Goal: Task Accomplishment & Management: Manage account settings

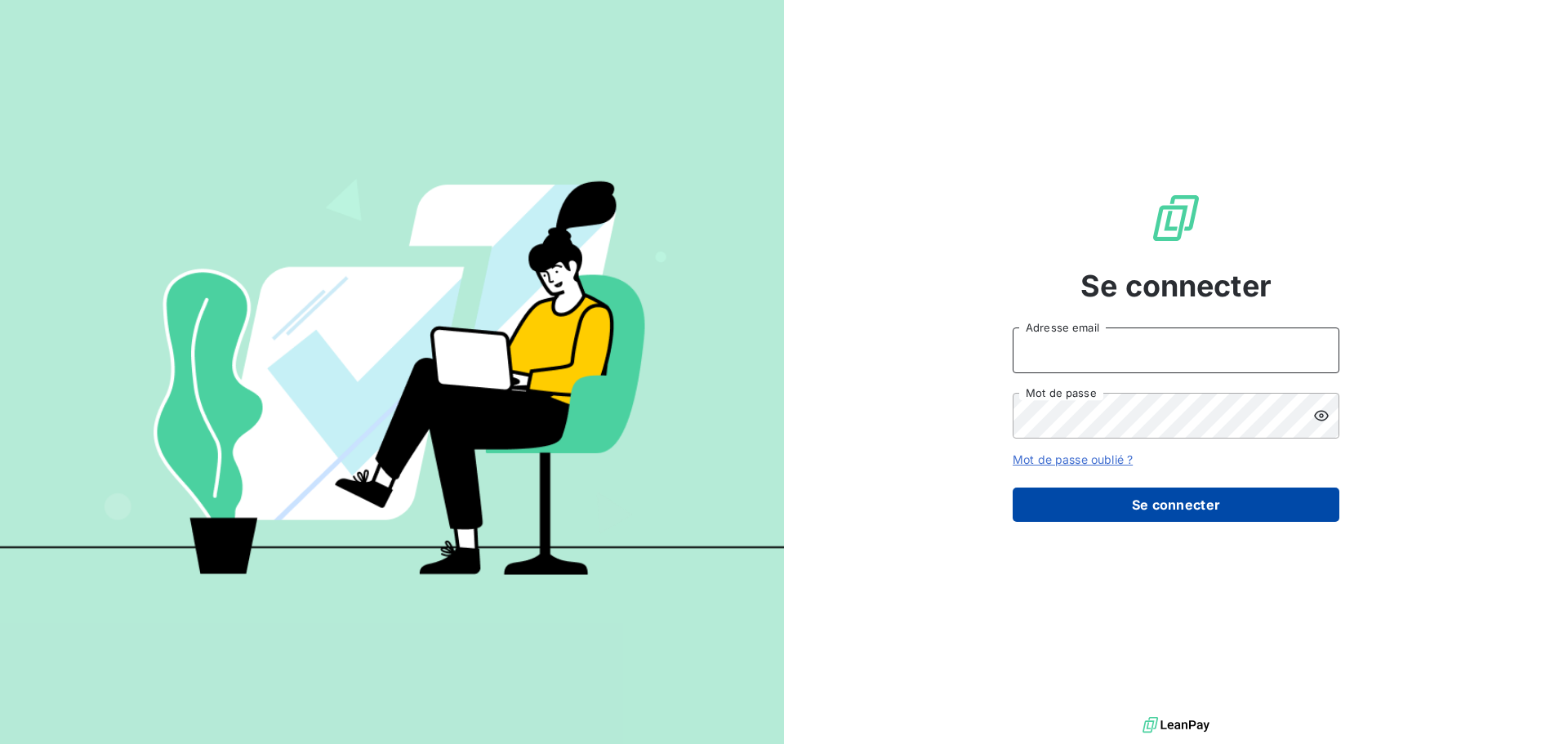
type input "[EMAIL_ADDRESS][DOMAIN_NAME]"
click at [1186, 506] on button "Se connecter" at bounding box center [1176, 504] width 327 height 34
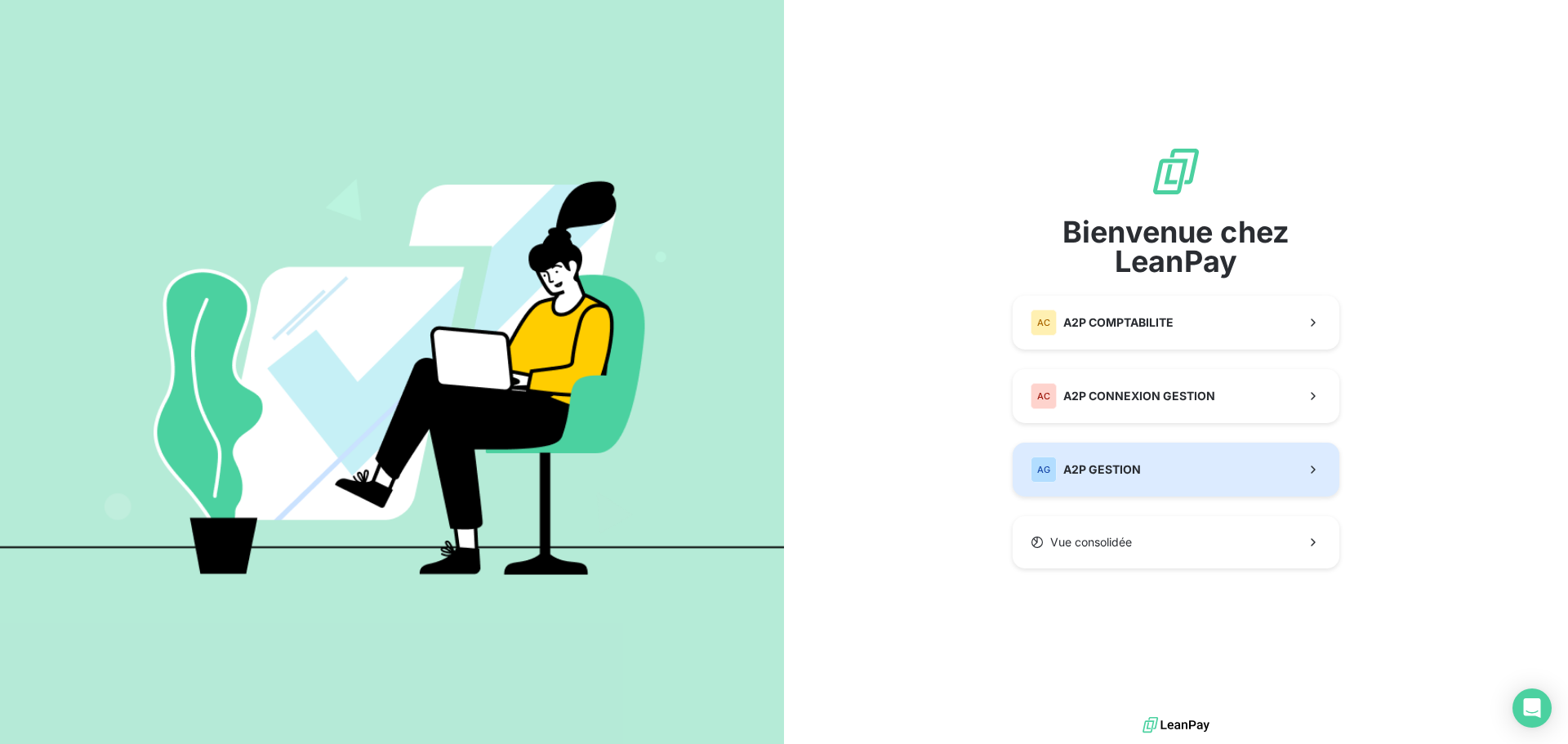
click at [1135, 472] on span "A2P GESTION" at bounding box center [1102, 470] width 78 height 17
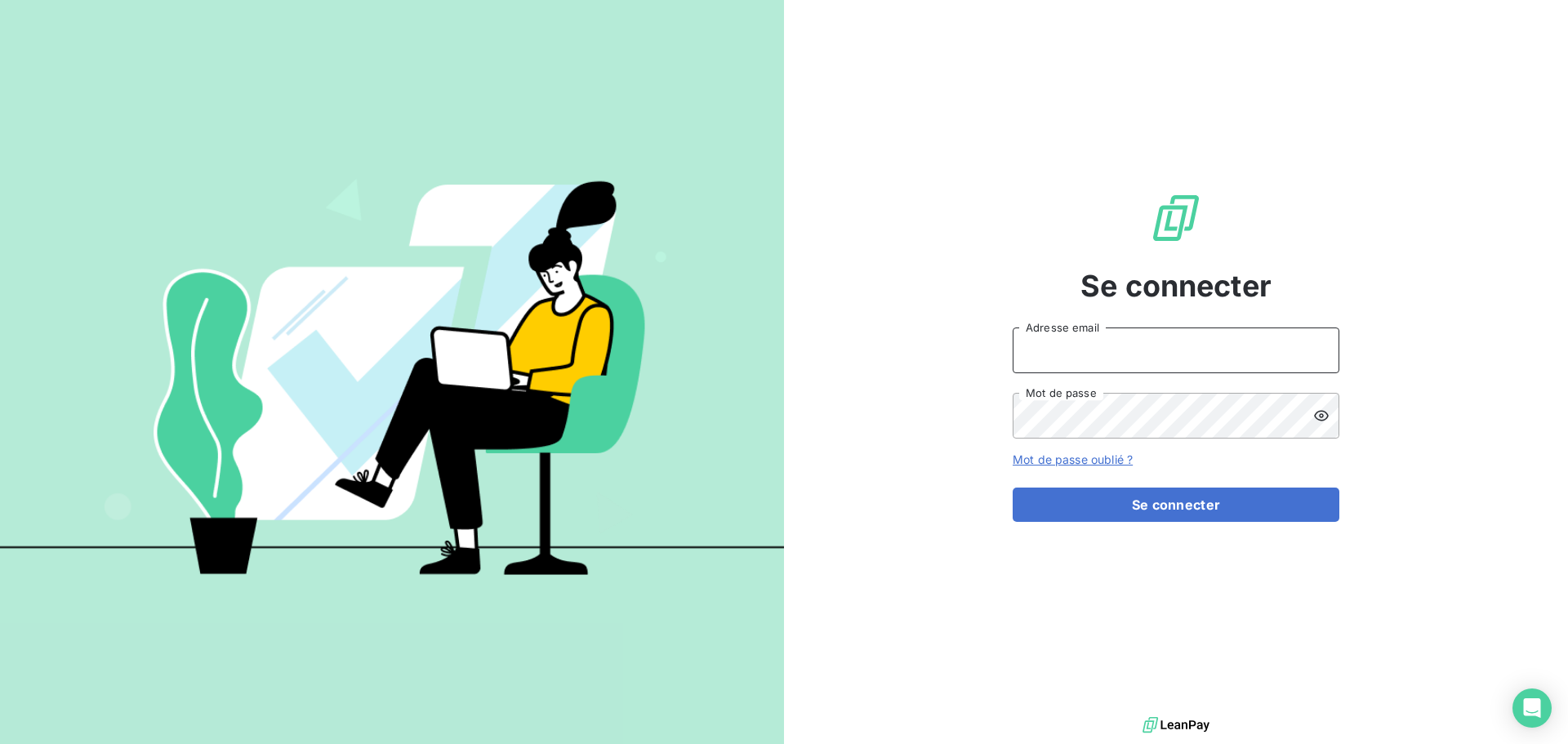
type input "[EMAIL_ADDRESS][DOMAIN_NAME]"
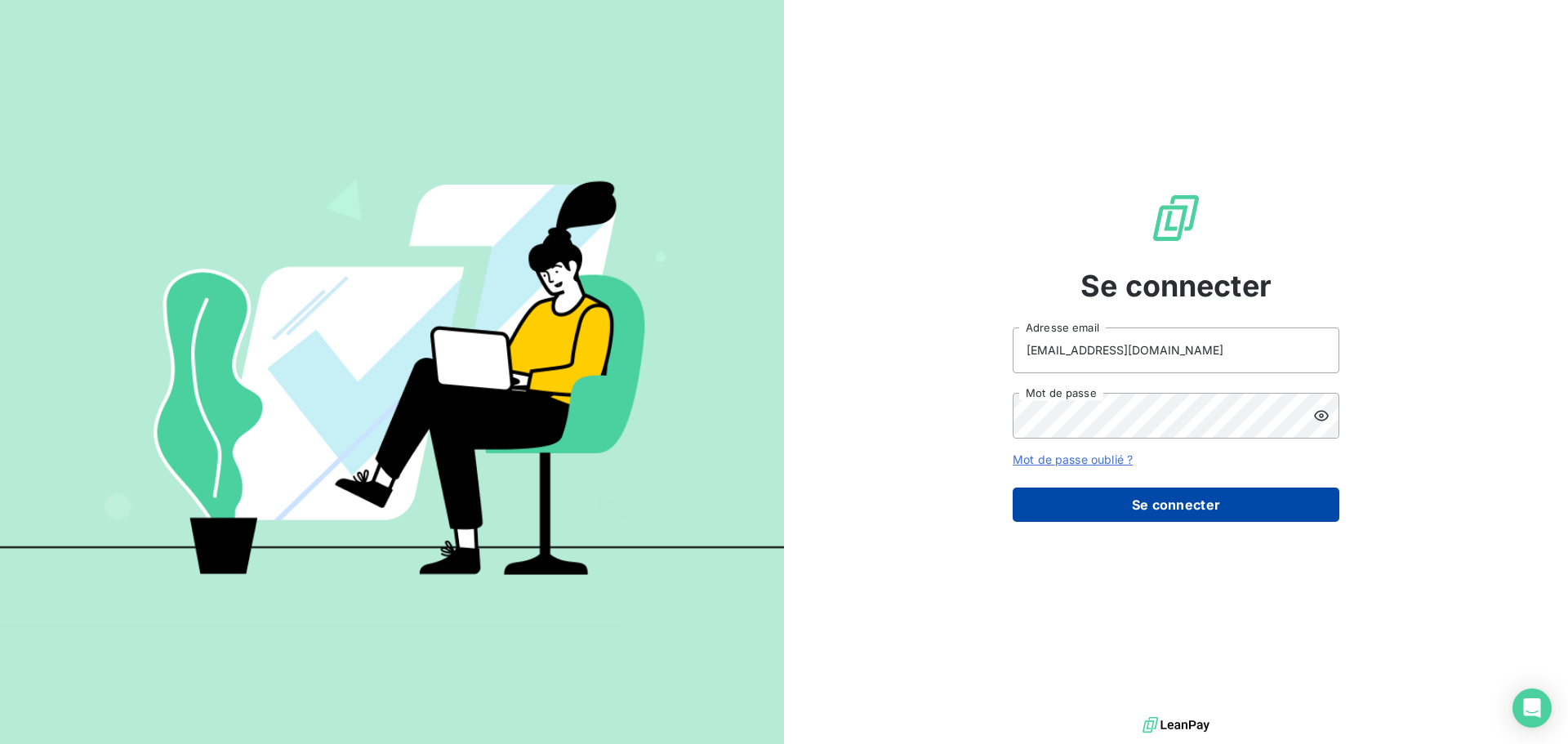
click at [1164, 494] on button "Se connecter" at bounding box center [1176, 504] width 327 height 34
click at [1169, 505] on button "Se connecter" at bounding box center [1176, 504] width 327 height 34
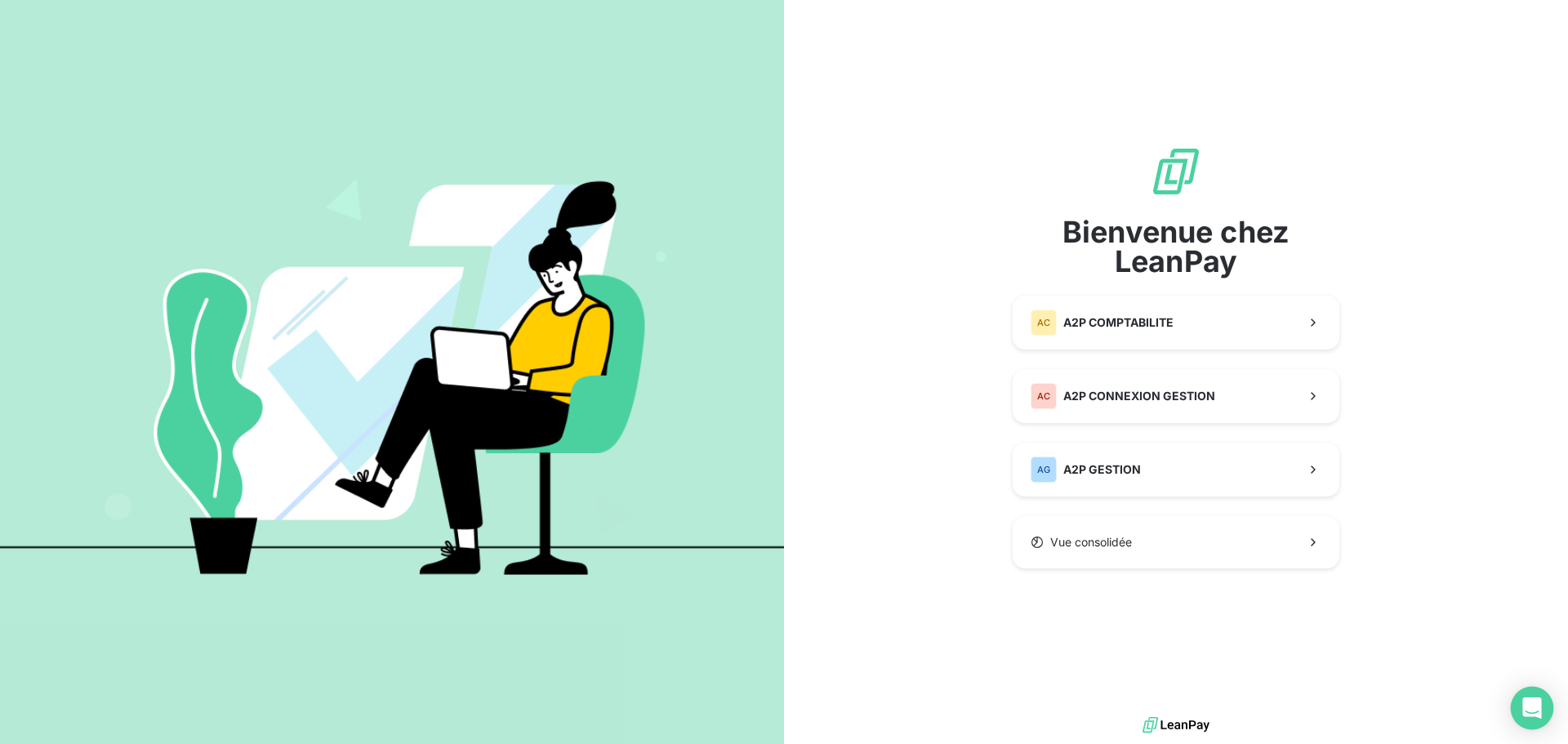
click at [1514, 702] on body "Bienvenue chez LeanPay AC A2P COMPTABILITE AC A2P CONNEXION GESTION AG A2P GEST…" at bounding box center [784, 372] width 1568 height 744
click at [1525, 702] on icon "Open Intercom Messenger" at bounding box center [1531, 707] width 18 height 21
